Goal: Use online tool/utility: Use online tool/utility

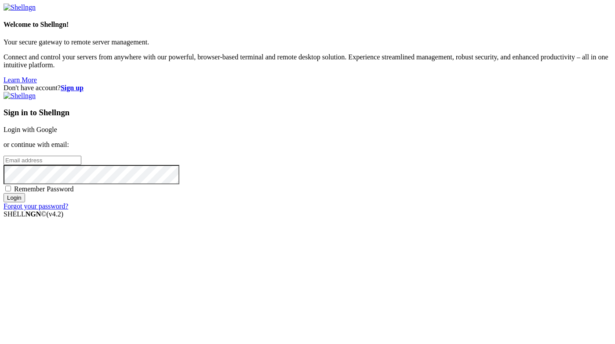
click at [57, 127] on link "Login with Google" at bounding box center [31, 129] width 54 height 7
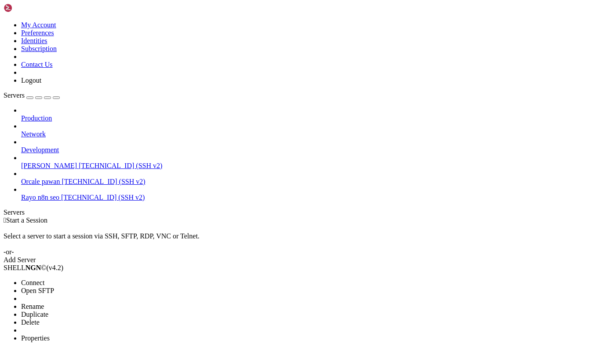
click at [87, 279] on li "Connect" at bounding box center [61, 283] width 80 height 8
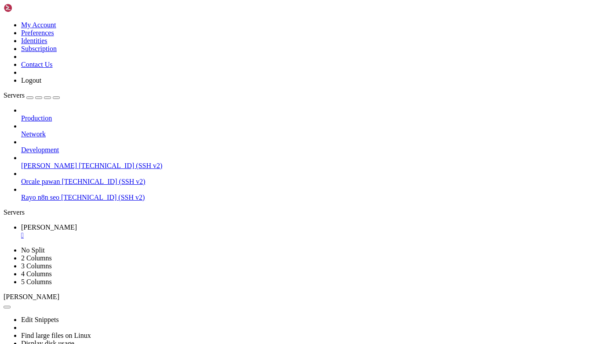
paste textarea "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"
type textarea "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"
